Goal: Contribute content

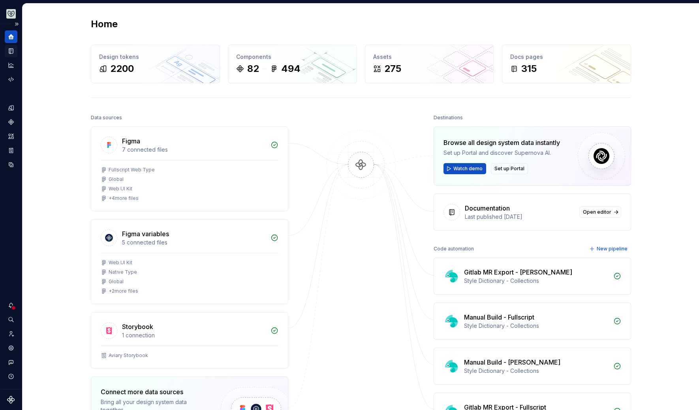
click at [11, 49] on icon "Documentation" at bounding box center [11, 51] width 3 height 4
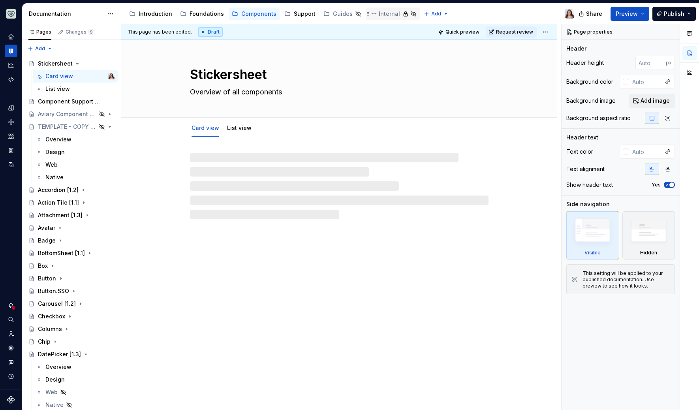
click at [385, 13] on div "Internal" at bounding box center [389, 14] width 21 height 8
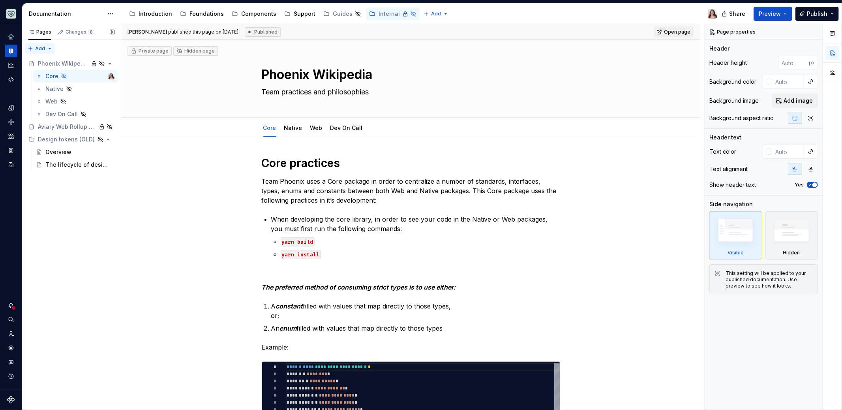
type textarea "*"
click at [45, 50] on div "Pages Changes 8 Add Accessibility guide for tree Page tree. Navigate the tree w…" at bounding box center [71, 217] width 99 height 386
click at [47, 77] on div "New group" at bounding box center [65, 77] width 51 height 8
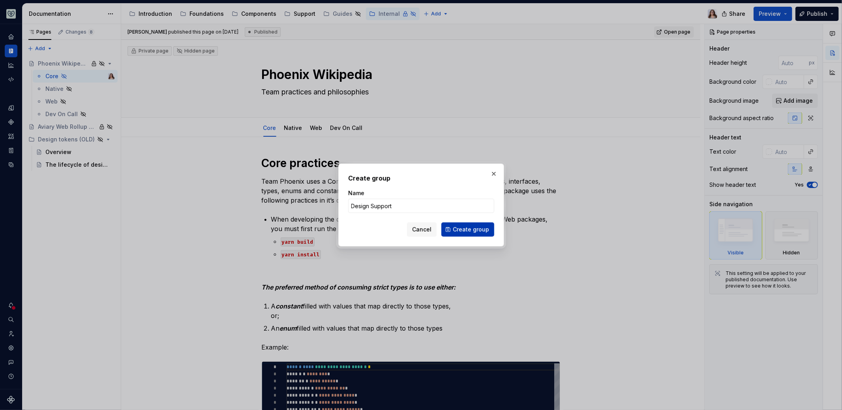
type input "Design Support"
click at [469, 232] on span "Create group" at bounding box center [471, 229] width 36 height 8
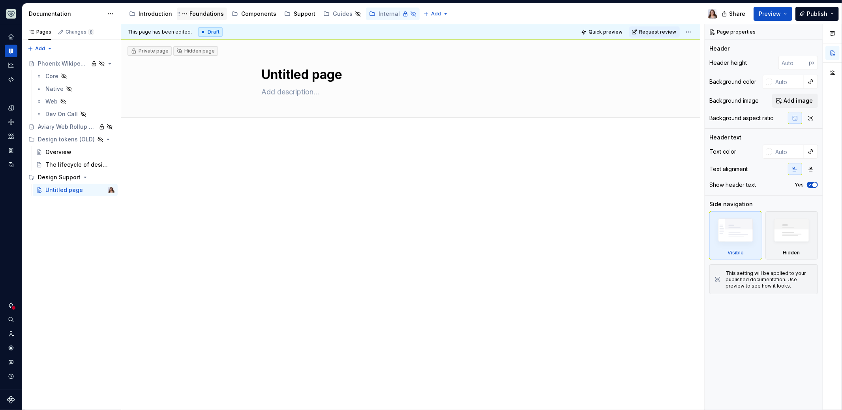
click at [193, 12] on div "Foundations" at bounding box center [207, 14] width 34 height 8
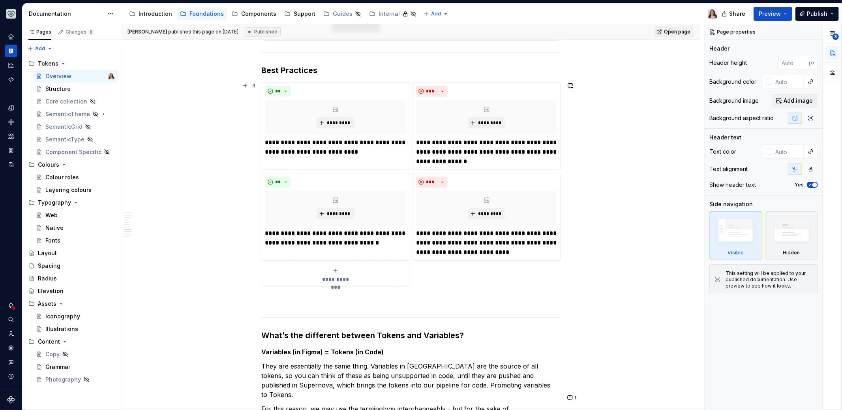
scroll to position [1078, 0]
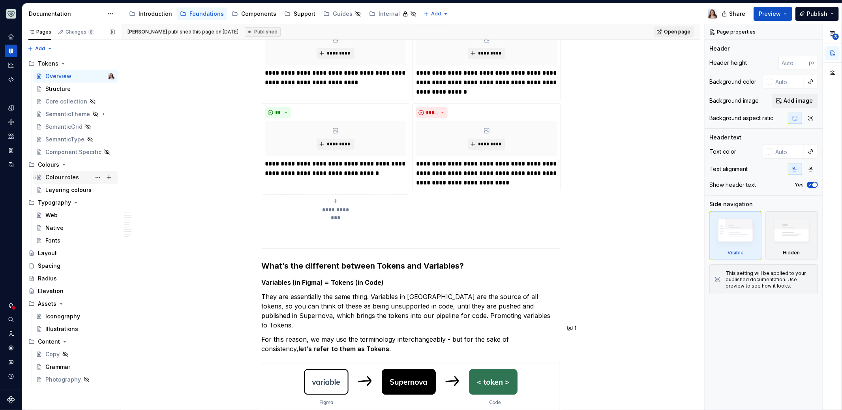
click at [61, 178] on div "Colour roles" at bounding box center [62, 177] width 34 height 8
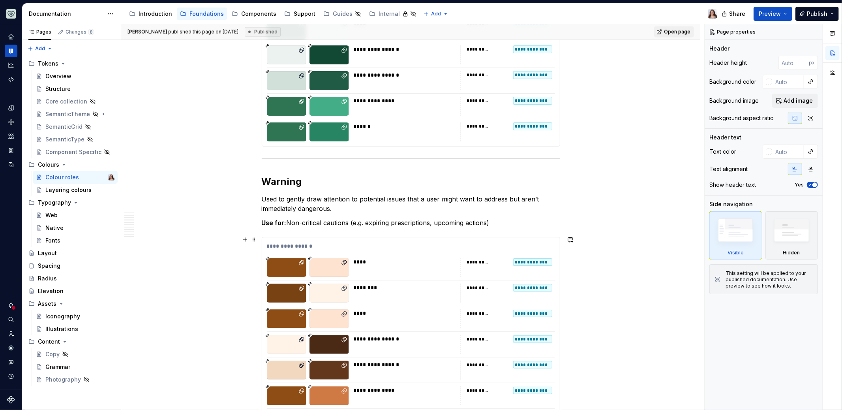
scroll to position [1218, 0]
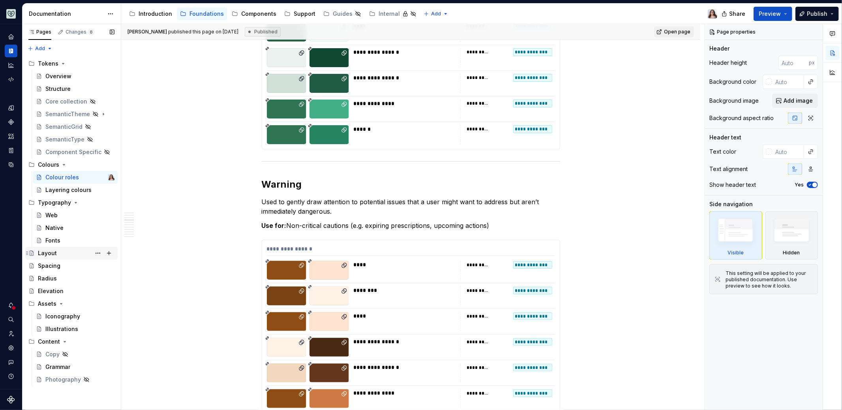
click at [54, 249] on div "Layout" at bounding box center [47, 253] width 19 height 8
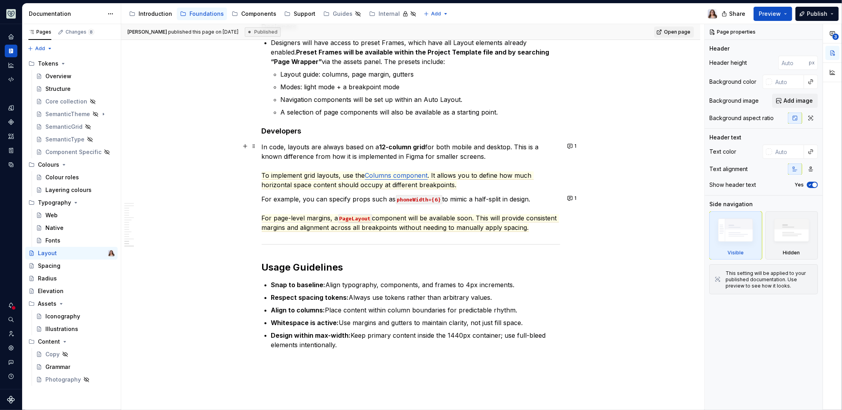
scroll to position [2414, 0]
click at [53, 270] on div "Spacing" at bounding box center [76, 265] width 77 height 11
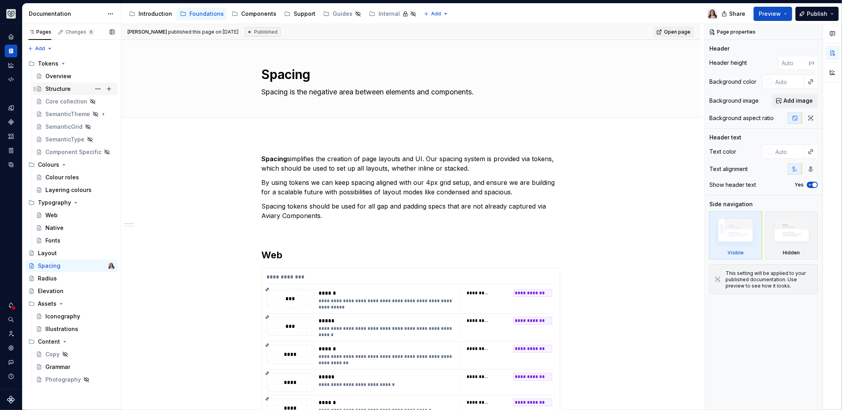
click at [74, 85] on div "Structure" at bounding box center [79, 88] width 69 height 11
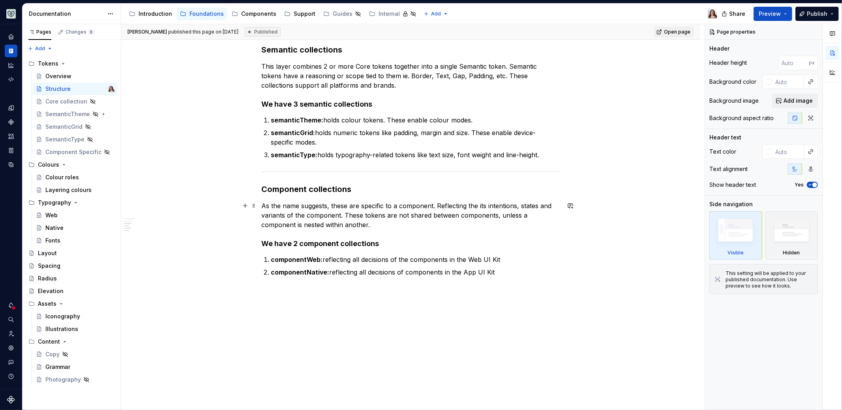
scroll to position [642, 0]
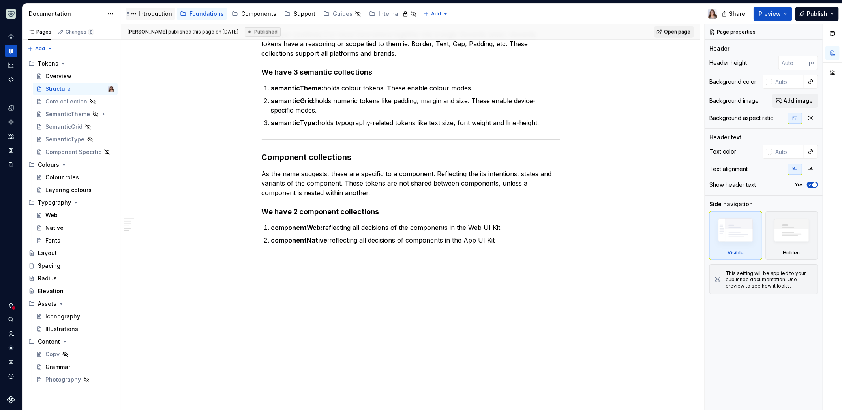
click at [145, 14] on div "Introduction" at bounding box center [156, 14] width 34 height 8
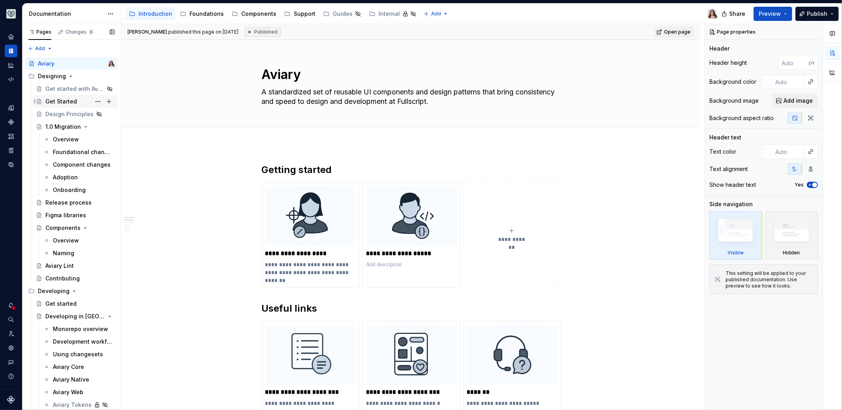
click at [66, 102] on div "Get Started" at bounding box center [61, 102] width 32 height 8
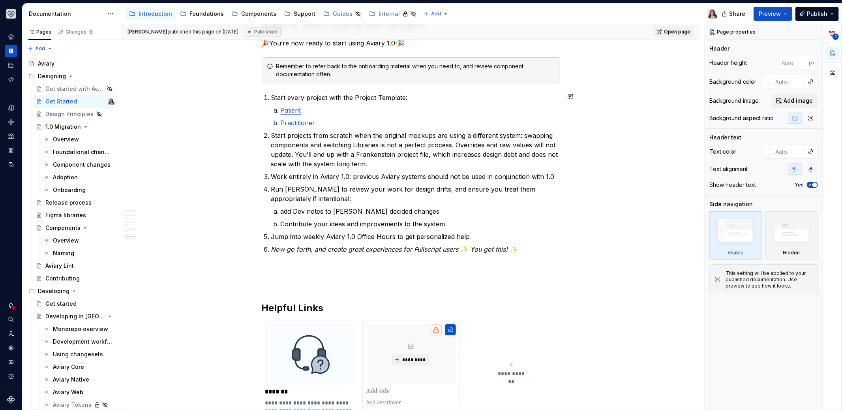
scroll to position [1187, 0]
click at [205, 11] on div "Foundations" at bounding box center [207, 14] width 34 height 8
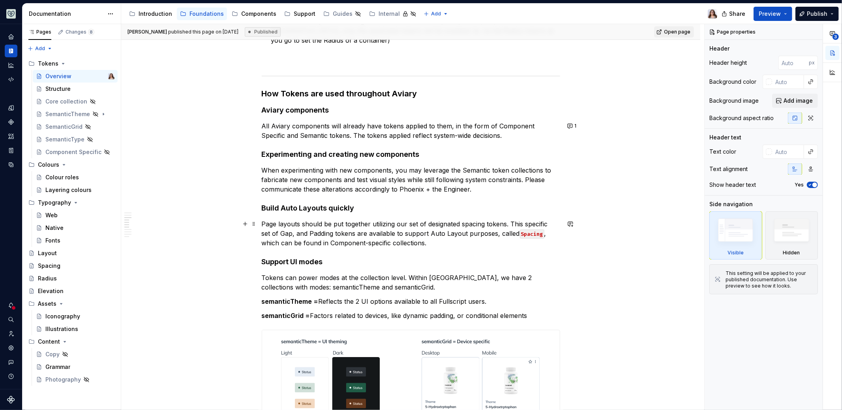
scroll to position [593, 0]
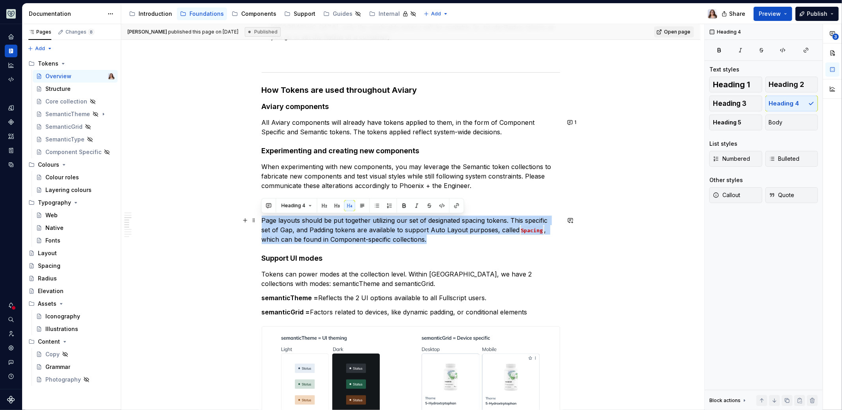
drag, startPoint x: 447, startPoint y: 238, endPoint x: 216, endPoint y: 221, distance: 231.6
click at [216, 221] on div "What are tokens in a design system? Design tokens are the named style values us…" at bounding box center [410, 363] width 579 height 1604
click at [698, 124] on span "Body" at bounding box center [776, 122] width 14 height 8
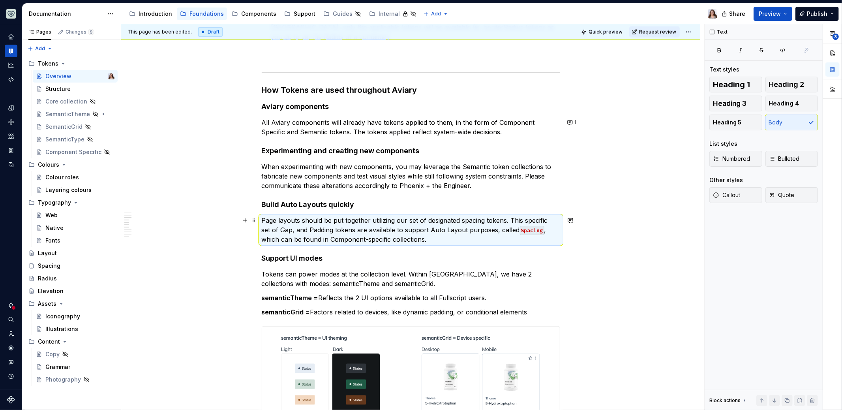
click at [433, 239] on p "Page layouts should be put together utilizing our set of designated spacing tok…" at bounding box center [411, 230] width 299 height 28
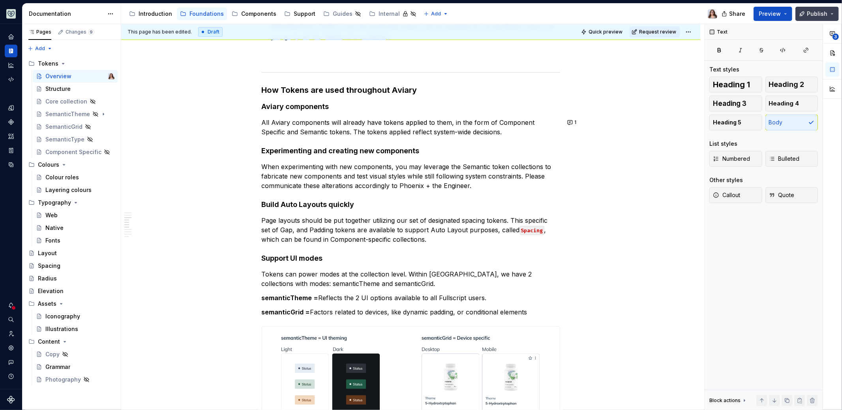
click at [698, 13] on span "Publish" at bounding box center [817, 14] width 21 height 8
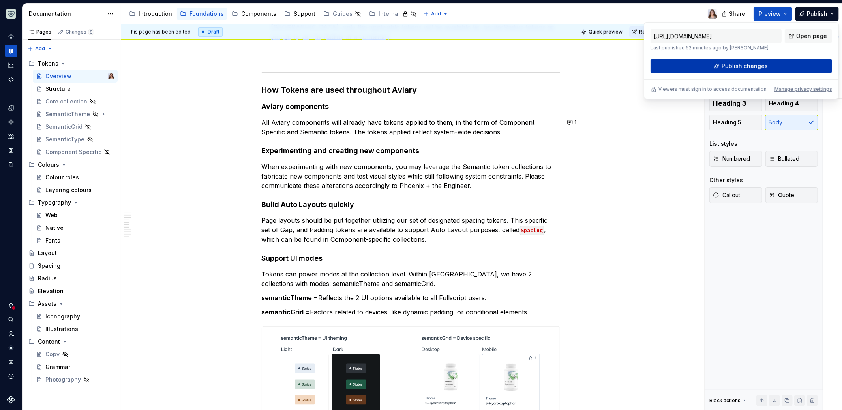
click at [698, 67] on span "Publish changes" at bounding box center [745, 66] width 46 height 8
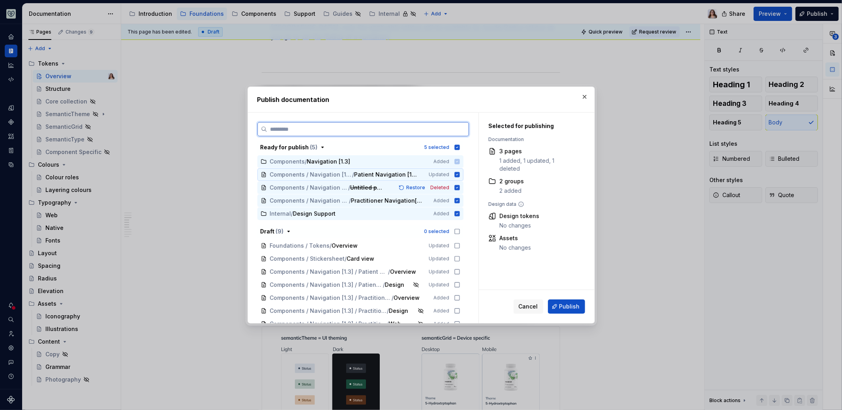
click at [391, 173] on span "Patient Navigation [1.3]" at bounding box center [386, 175] width 64 height 8
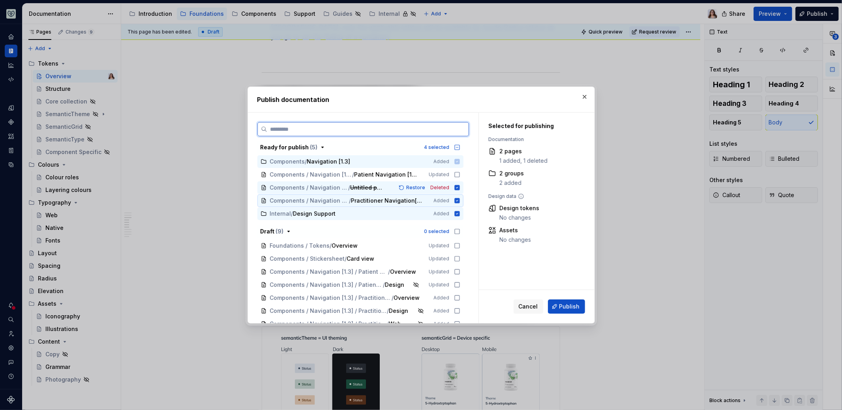
click at [390, 200] on span "Practitioner Navigation[1.3]" at bounding box center [386, 201] width 71 height 8
click at [368, 246] on div "Foundations / Tokens / Overview" at bounding box center [344, 246] width 149 height 8
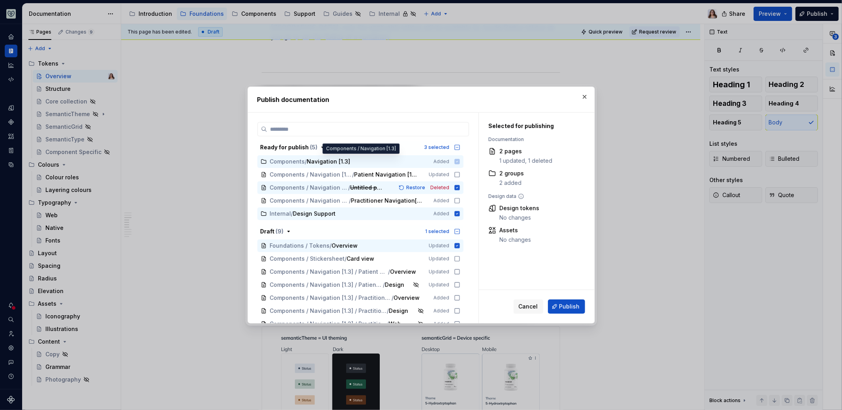
click at [369, 161] on span "Components / Navigation [1.3] Added" at bounding box center [360, 161] width 206 height 13
click at [577, 307] on span "Publish" at bounding box center [570, 306] width 21 height 8
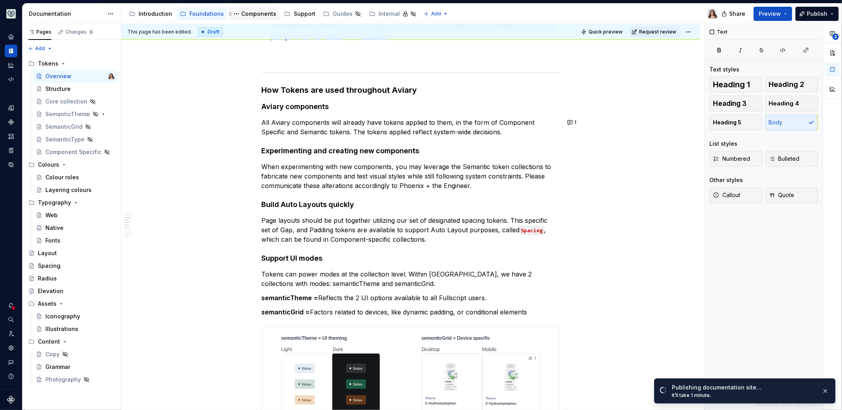
click at [243, 15] on div "Components" at bounding box center [258, 14] width 35 height 8
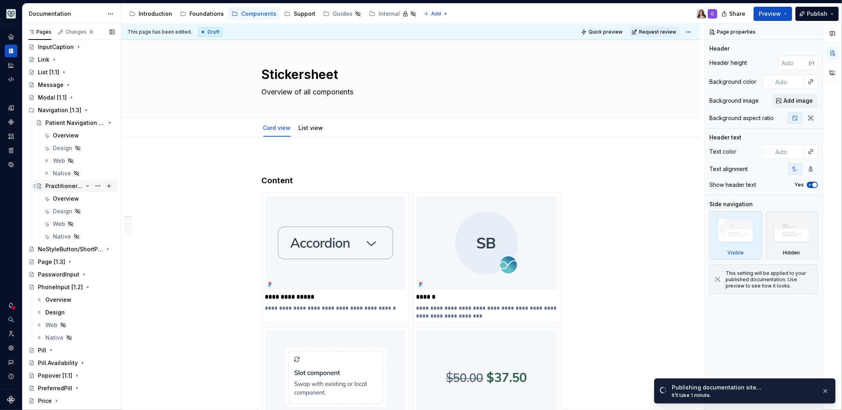
scroll to position [483, 0]
click at [73, 136] on div "Overview" at bounding box center [66, 137] width 26 height 8
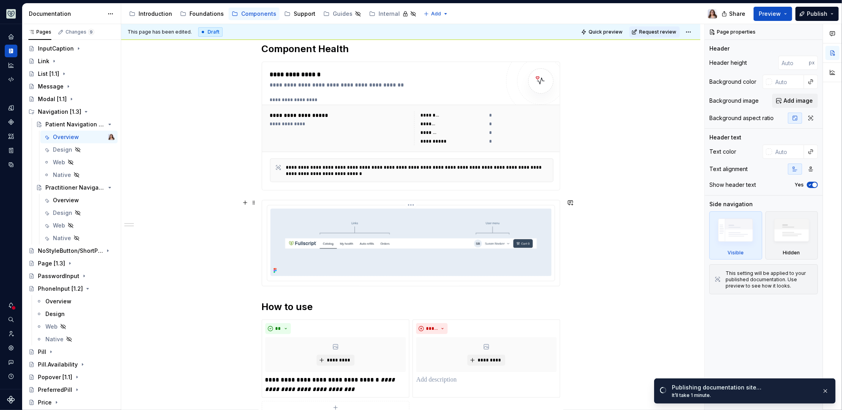
scroll to position [113, 0]
click at [69, 197] on div "Overview" at bounding box center [66, 200] width 26 height 8
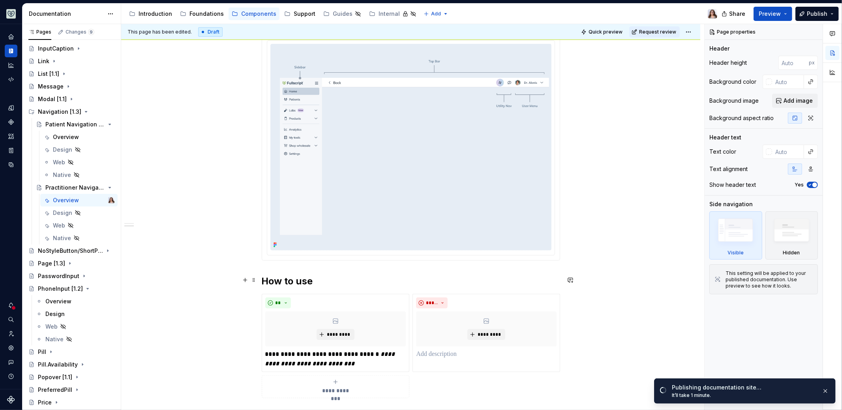
scroll to position [307, 0]
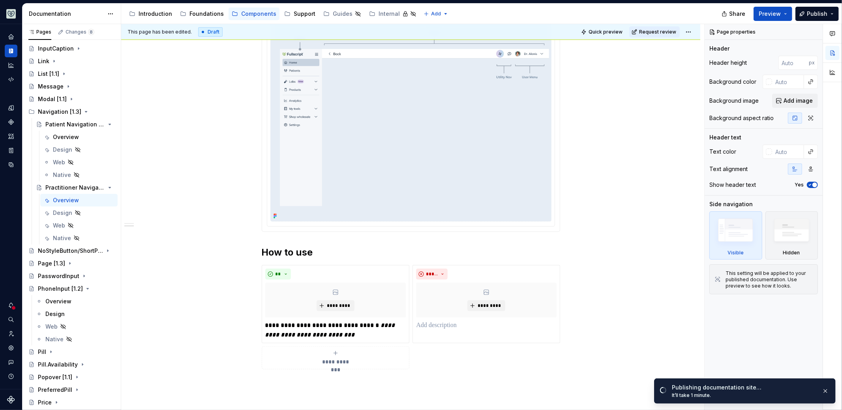
type textarea "*"
